Goal: Information Seeking & Learning: Learn about a topic

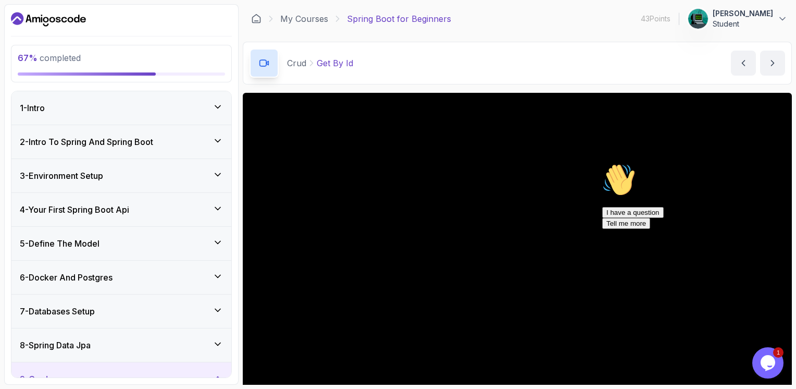
scroll to position [89, 0]
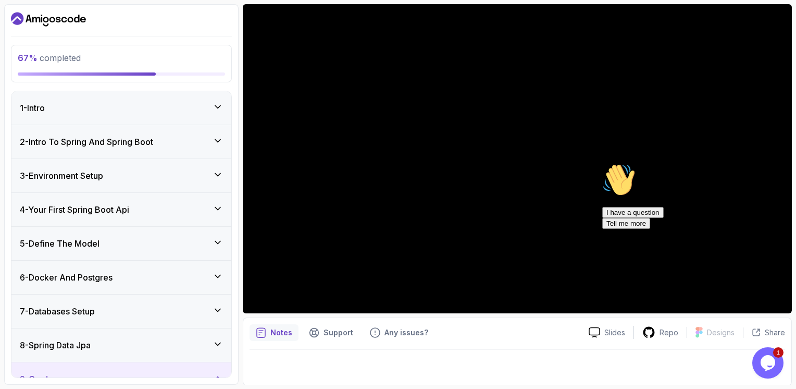
click at [158, 181] on div "3 - Environment Setup" at bounding box center [121, 175] width 220 height 33
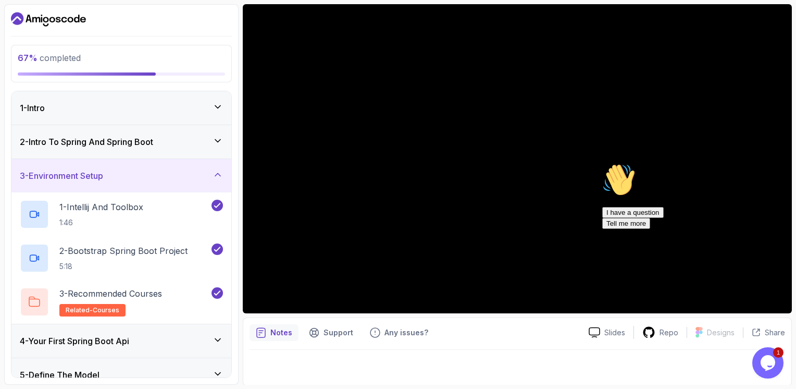
click at [158, 181] on div "3 - Environment Setup" at bounding box center [121, 175] width 220 height 33
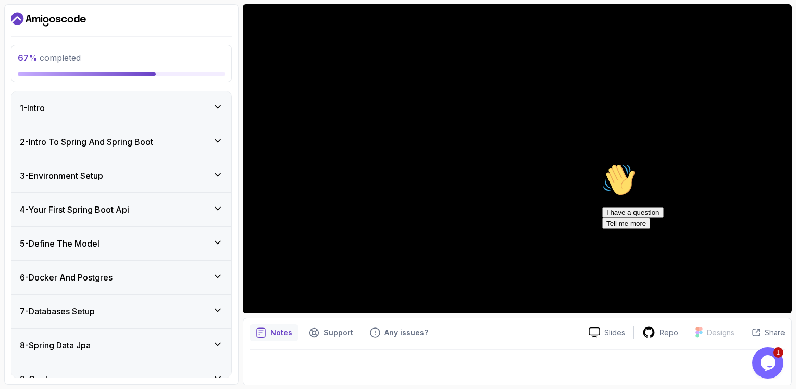
scroll to position [117, 0]
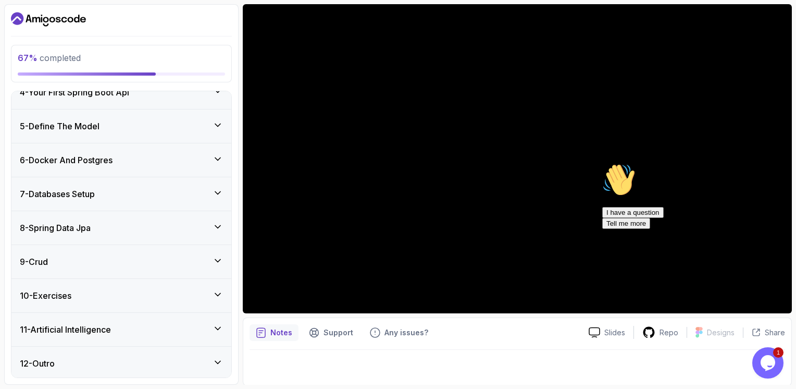
click at [130, 269] on div "9 - Crud" at bounding box center [121, 261] width 220 height 33
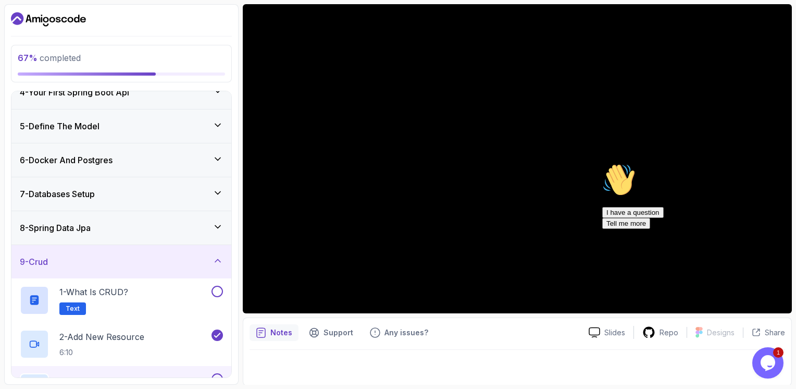
scroll to position [248, 0]
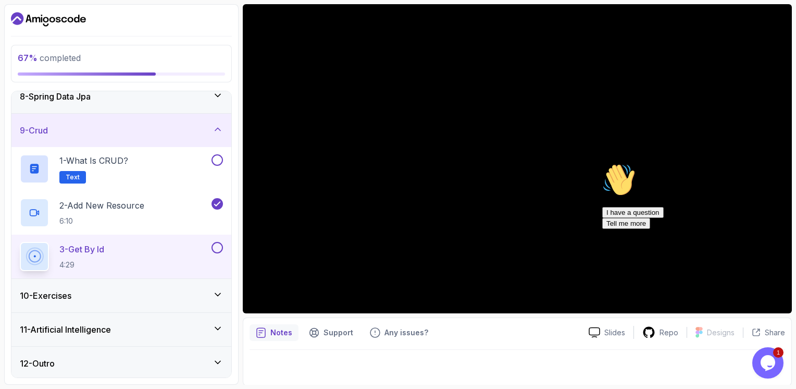
click at [117, 305] on div "10 - Exercises" at bounding box center [121, 295] width 220 height 33
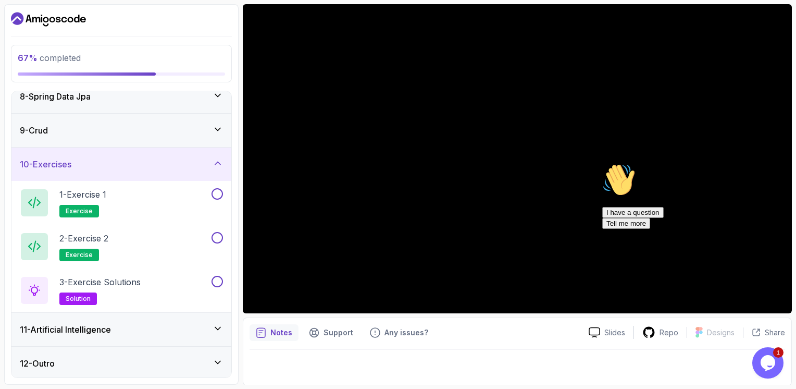
click at [203, 161] on div "10 - Exercises" at bounding box center [121, 164] width 203 height 13
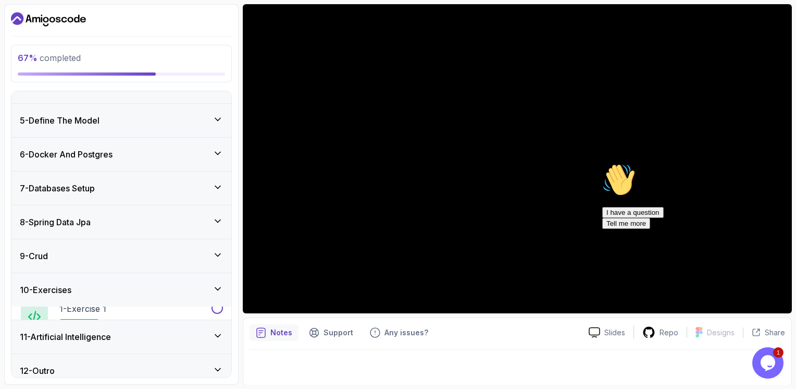
scroll to position [117, 0]
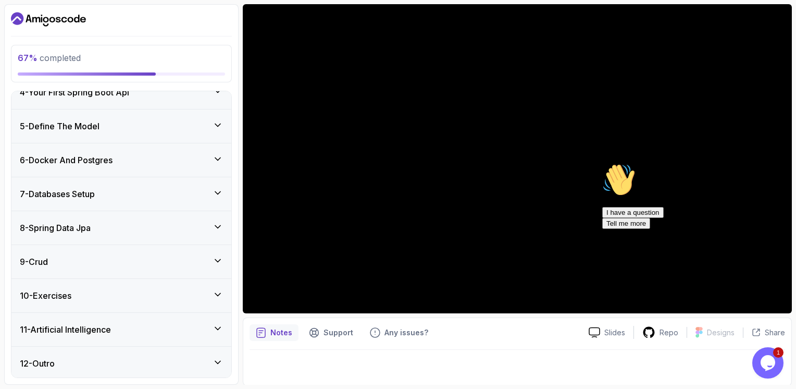
click at [150, 293] on div "10 - Exercises" at bounding box center [121, 295] width 203 height 13
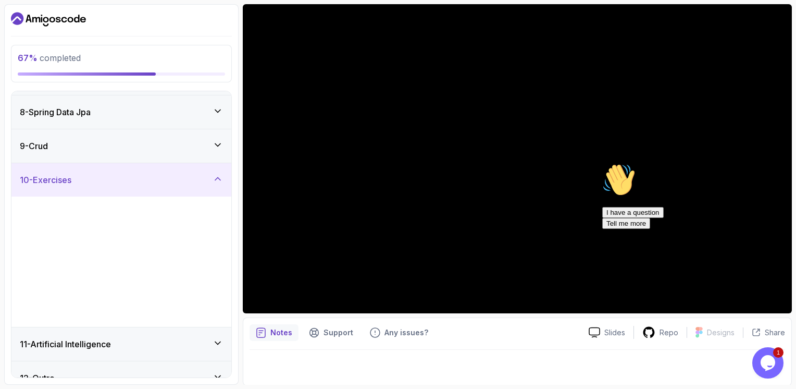
scroll to position [248, 0]
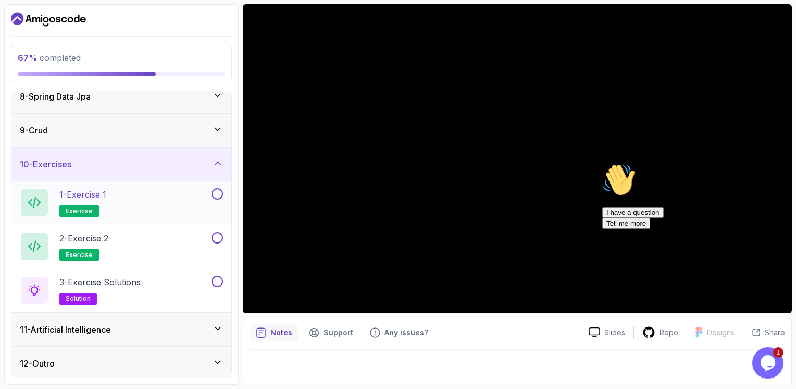
click at [159, 201] on div "1 - Exercise 1 exercise" at bounding box center [115, 202] width 190 height 29
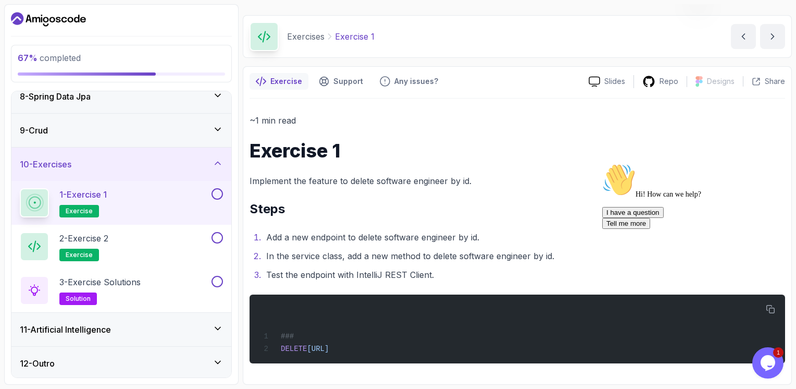
scroll to position [26, 0]
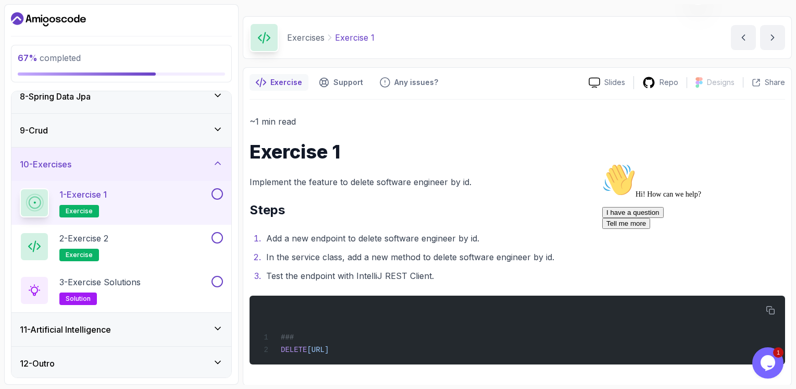
click at [144, 331] on div "11 - Artificial Intelligence" at bounding box center [121, 329] width 203 height 13
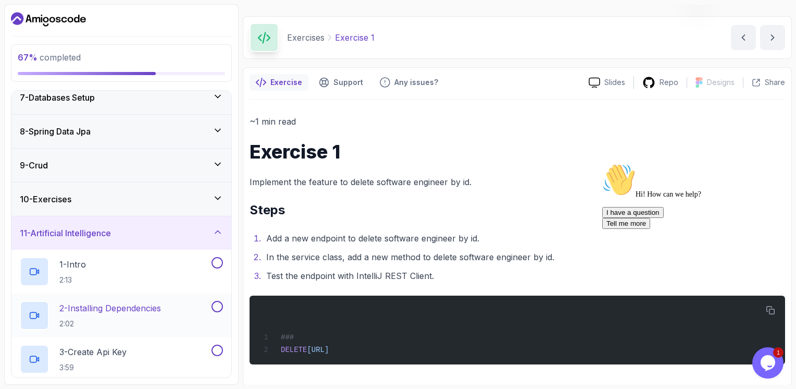
scroll to position [201, 0]
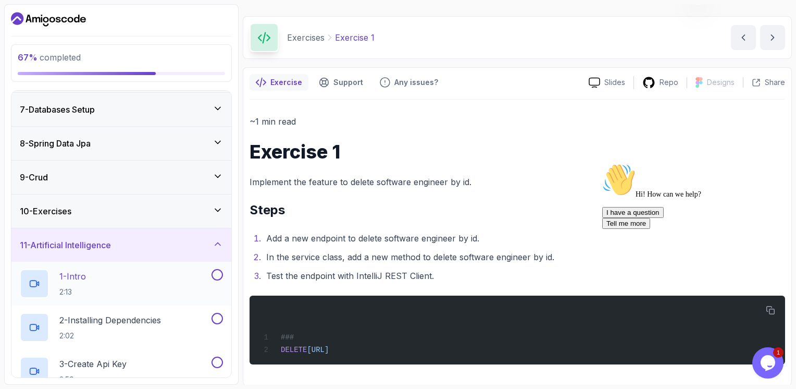
click at [134, 288] on div "1 - Intro 2:13" at bounding box center [115, 283] width 190 height 29
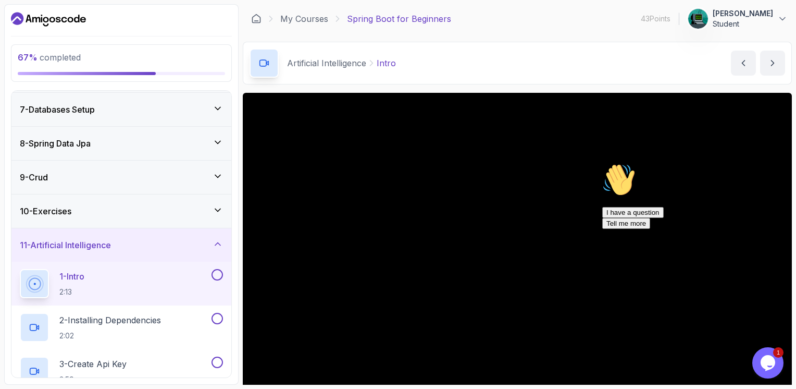
click at [767, 350] on button "Opens Chat This icon Opens the chat window." at bounding box center [767, 362] width 31 height 31
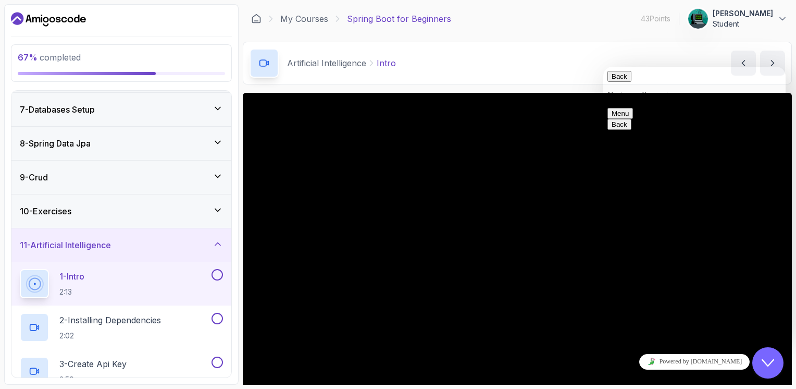
click at [766, 363] on icon "Close Chat This icon closes the chat window." at bounding box center [768, 362] width 13 height 13
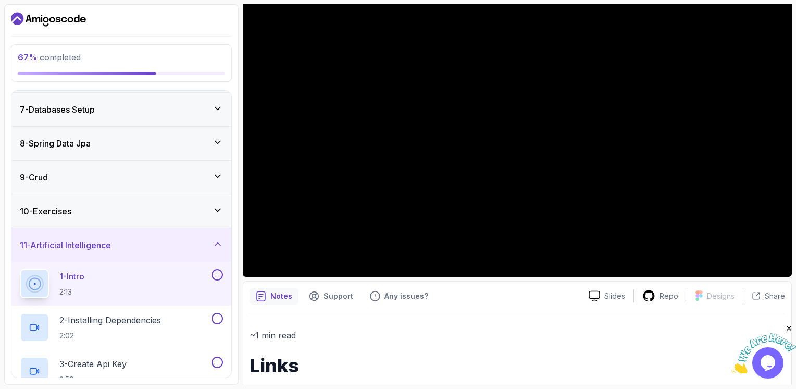
scroll to position [168, 0]
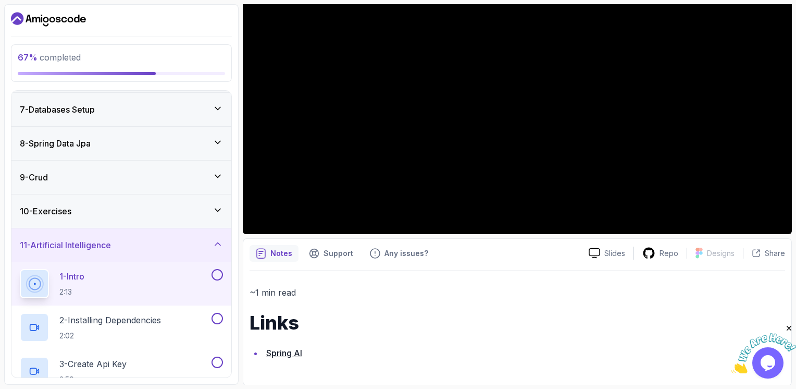
click at [286, 351] on link "Spring AI" at bounding box center [284, 352] width 36 height 10
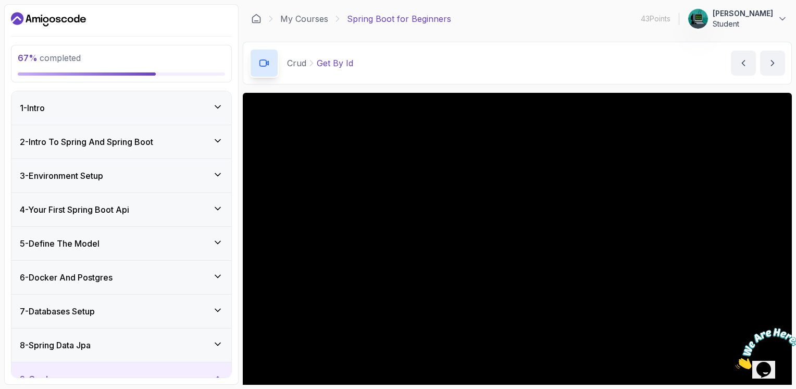
scroll to position [80, 0]
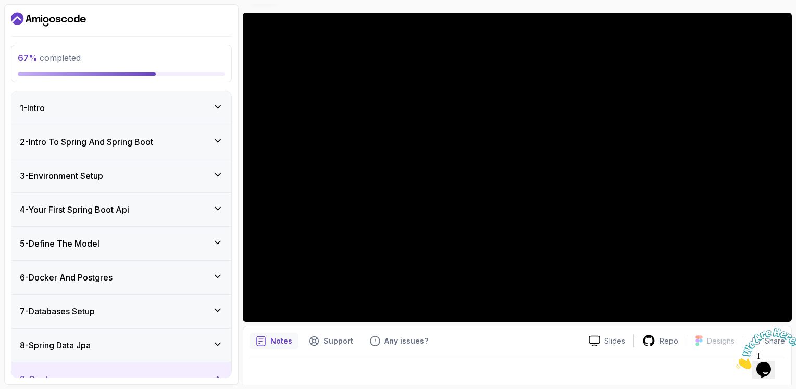
click at [146, 249] on div "5 - Define The Model" at bounding box center [121, 243] width 220 height 33
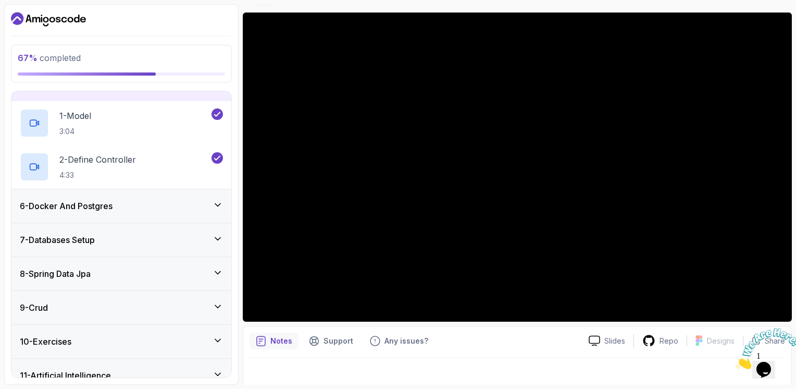
scroll to position [205, 0]
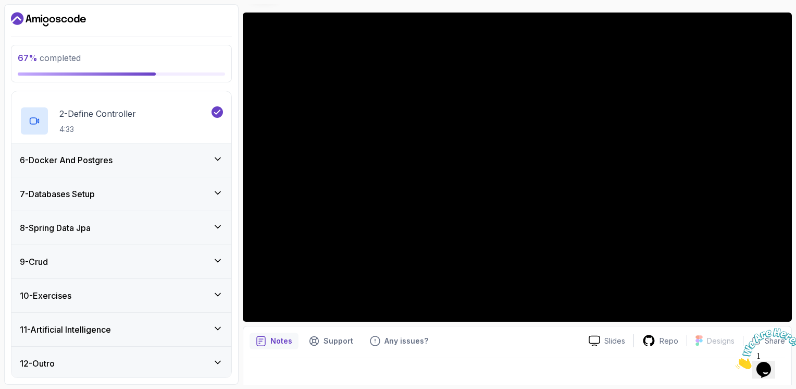
click at [110, 242] on div "8 - Spring Data Jpa" at bounding box center [121, 227] width 220 height 33
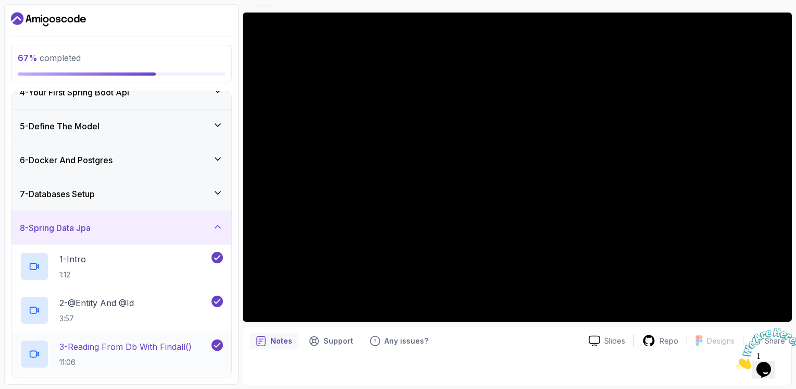
scroll to position [292, 0]
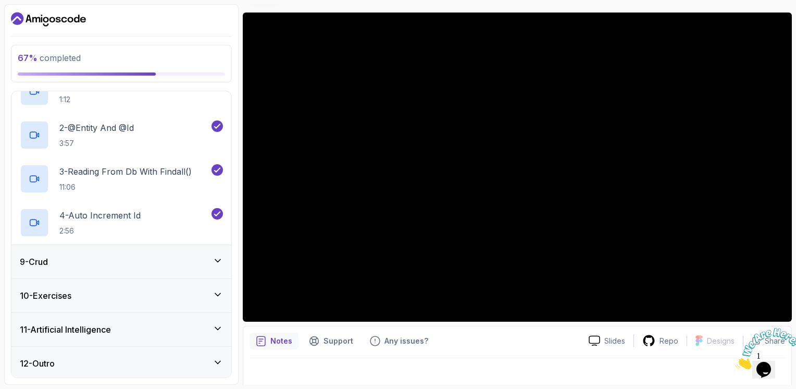
click at [102, 297] on div "10 - Exercises" at bounding box center [121, 295] width 203 height 13
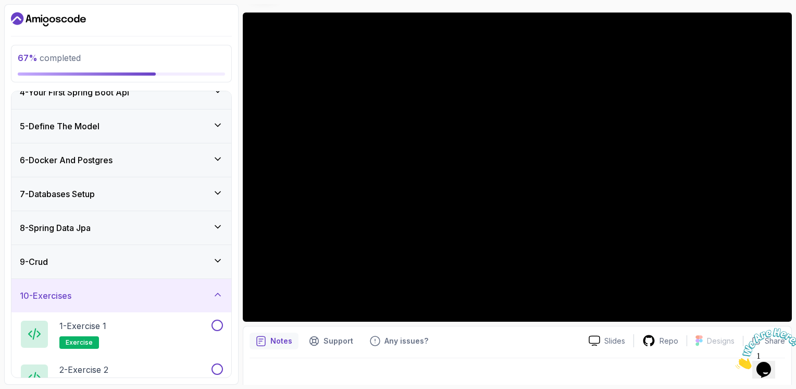
scroll to position [248, 0]
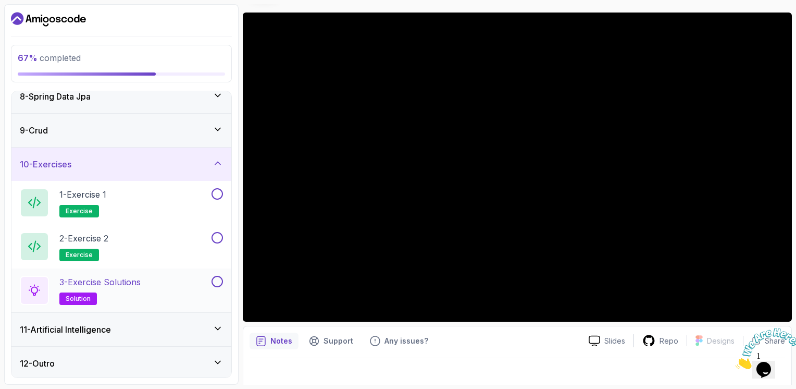
click at [207, 284] on div "3 - Exercise Solutions solution" at bounding box center [115, 290] width 190 height 29
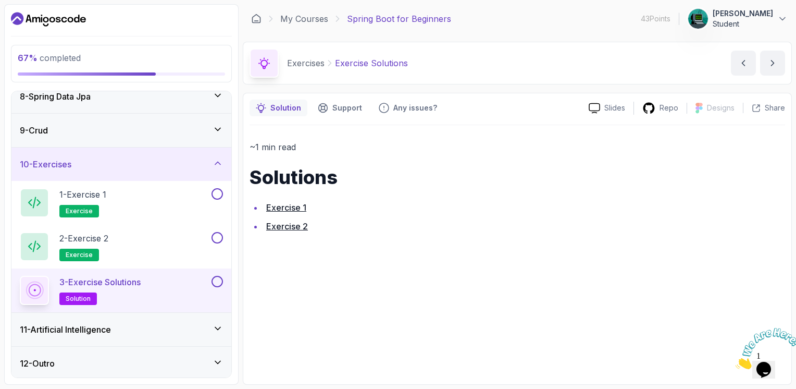
click at [280, 205] on link "Exercise 1" at bounding box center [286, 207] width 40 height 10
